Goal: Task Accomplishment & Management: Complete application form

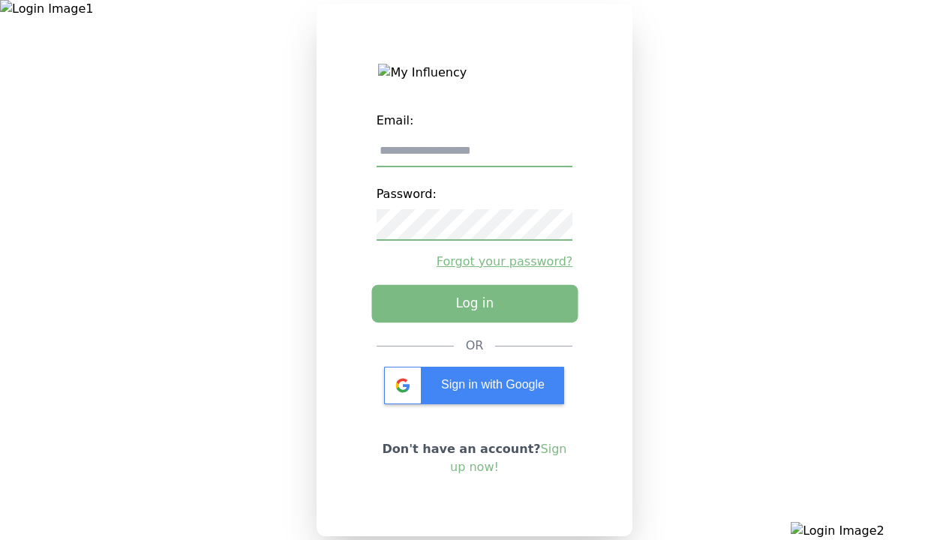
click at [474, 157] on input "email" at bounding box center [474, 151] width 196 height 31
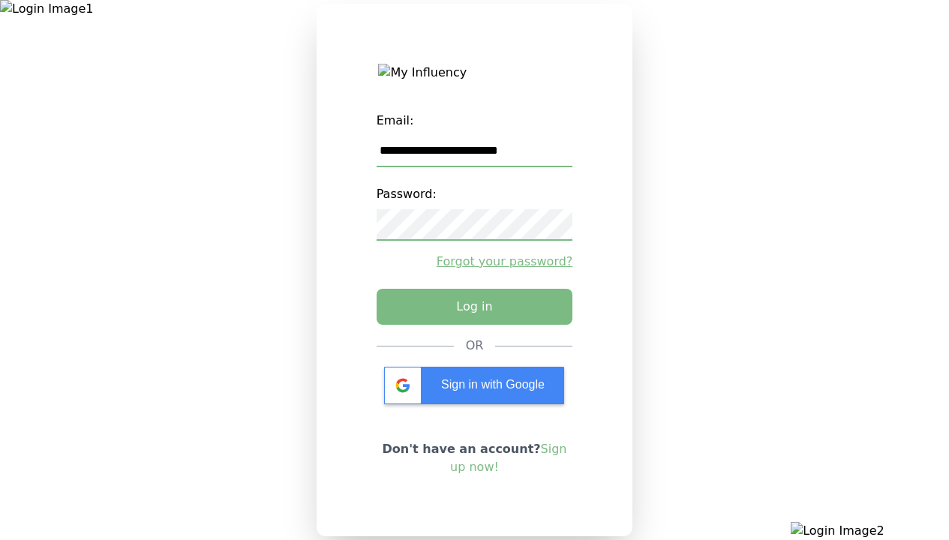
type input "**********"
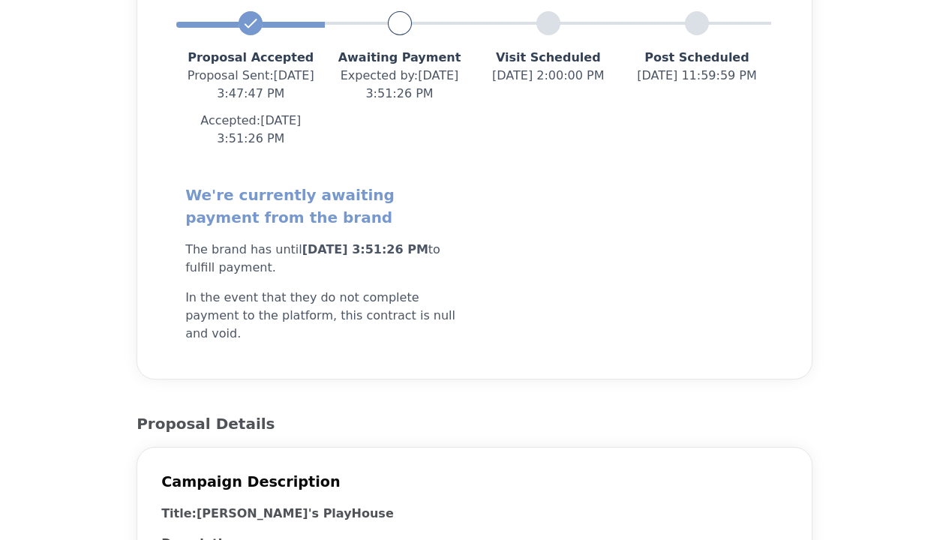
scroll to position [300, 0]
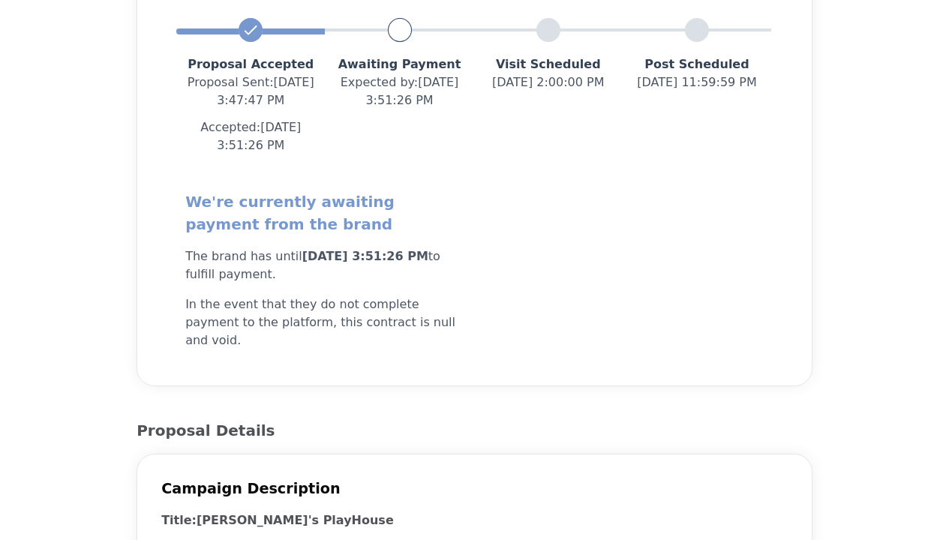
drag, startPoint x: 241, startPoint y: 229, endPoint x: 249, endPoint y: 230, distance: 8.3
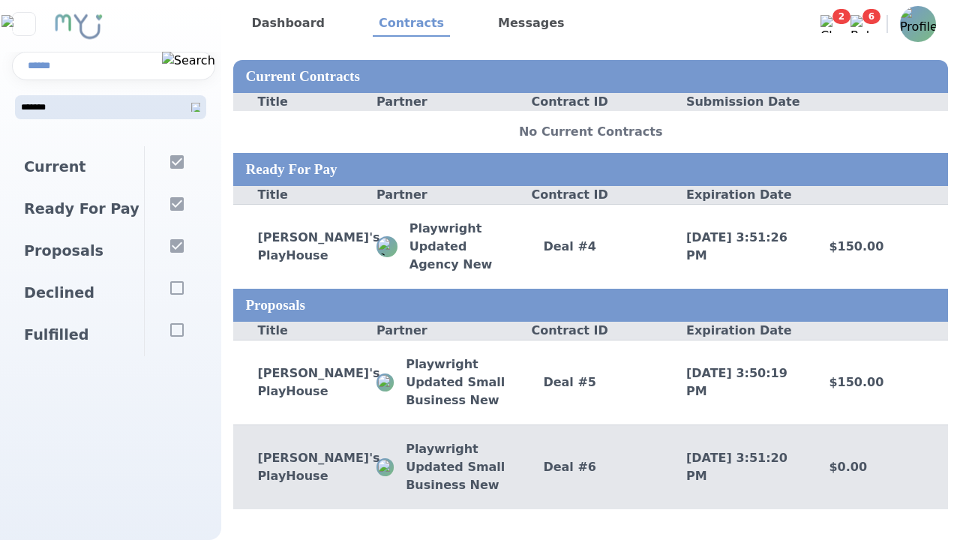
click at [329, 476] on div "Andy's PlayHouse Playwright Updated Small Business New Deal # 6 10/4/2025, 3:51…" at bounding box center [590, 466] width 715 height 85
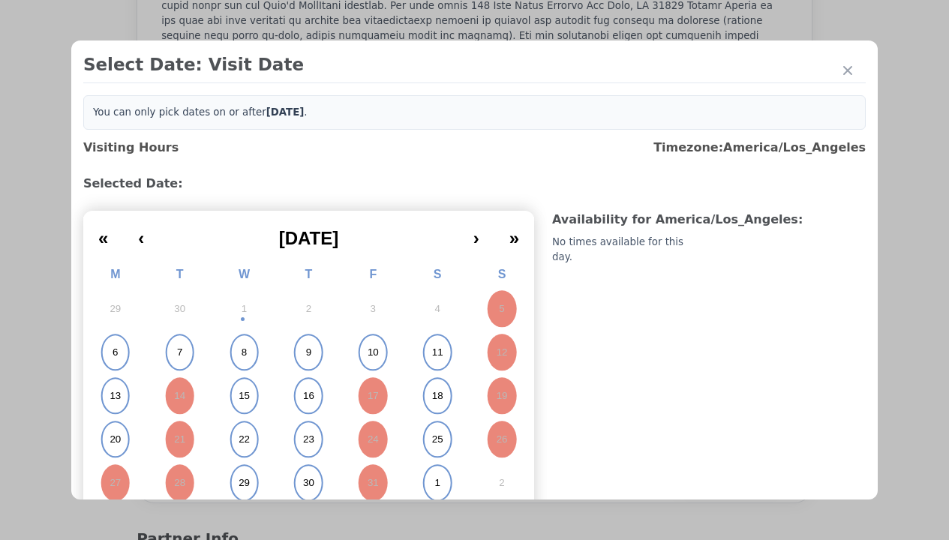
click at [242, 396] on abbr "15" at bounding box center [243, 395] width 11 height 13
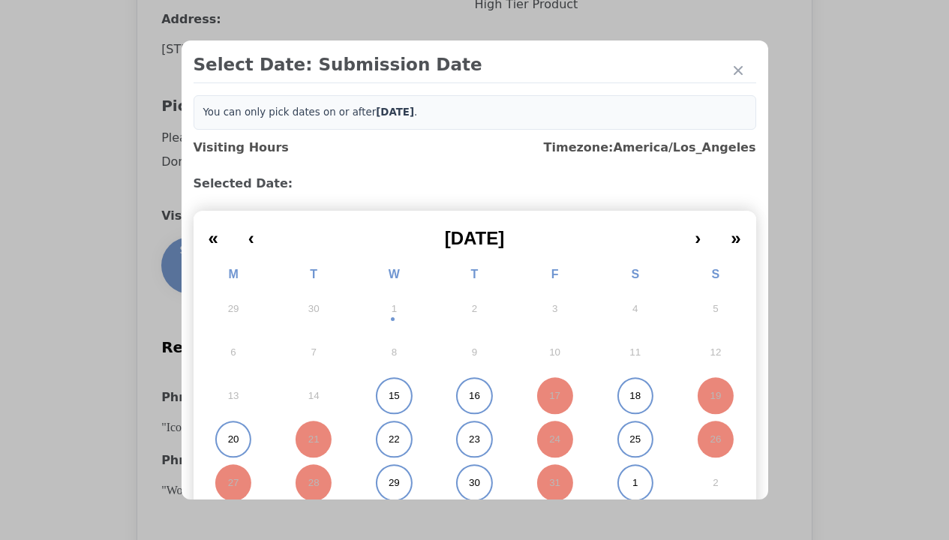
click at [388, 396] on abbr "15" at bounding box center [393, 395] width 11 height 13
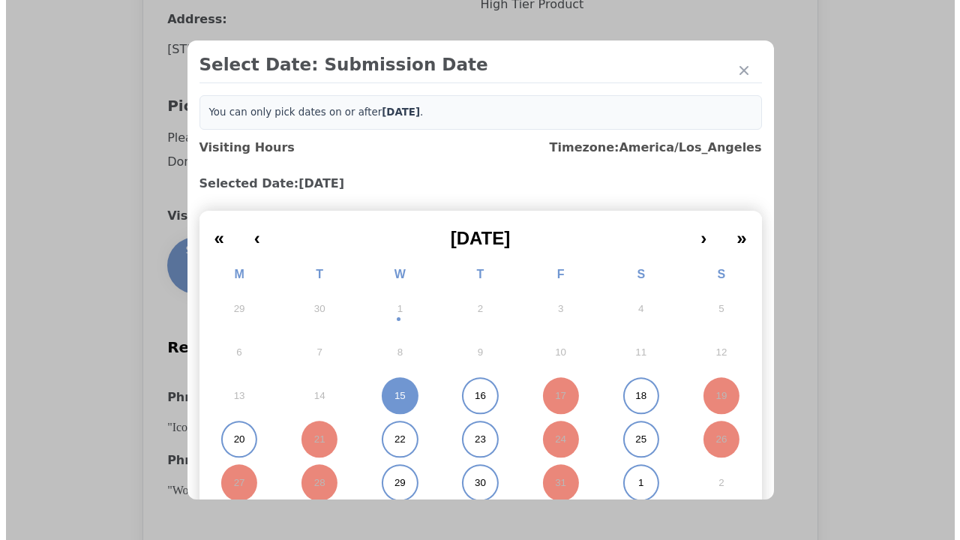
scroll to position [1913, 0]
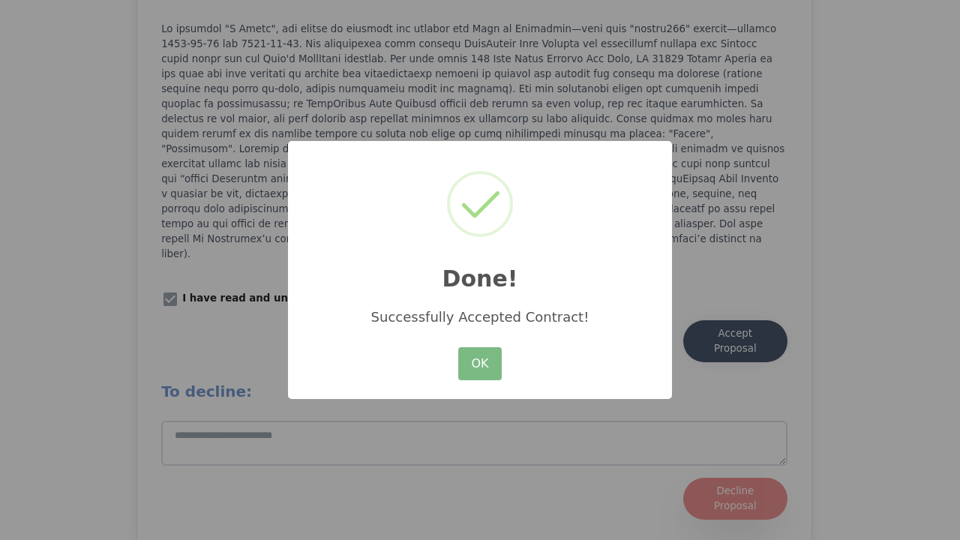
click at [480, 364] on button "OK" at bounding box center [479, 363] width 43 height 33
